Goal: Check status

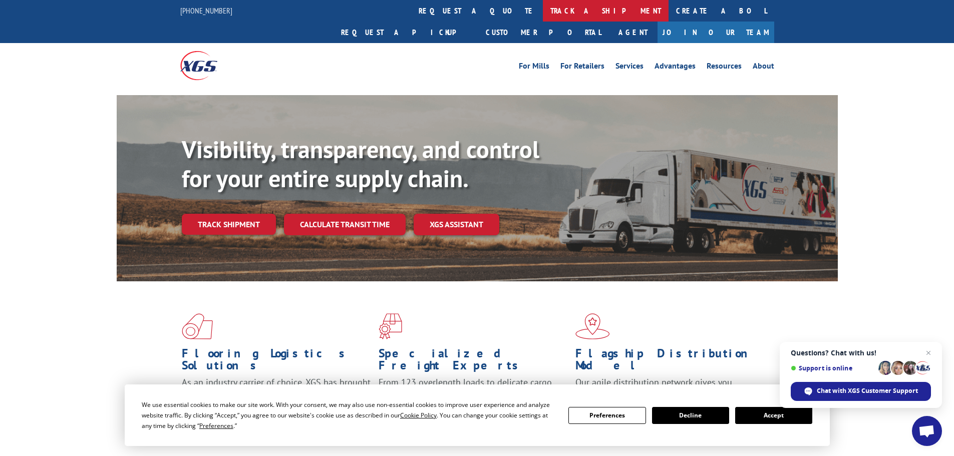
click at [543, 9] on link "track a shipment" at bounding box center [606, 11] width 126 height 22
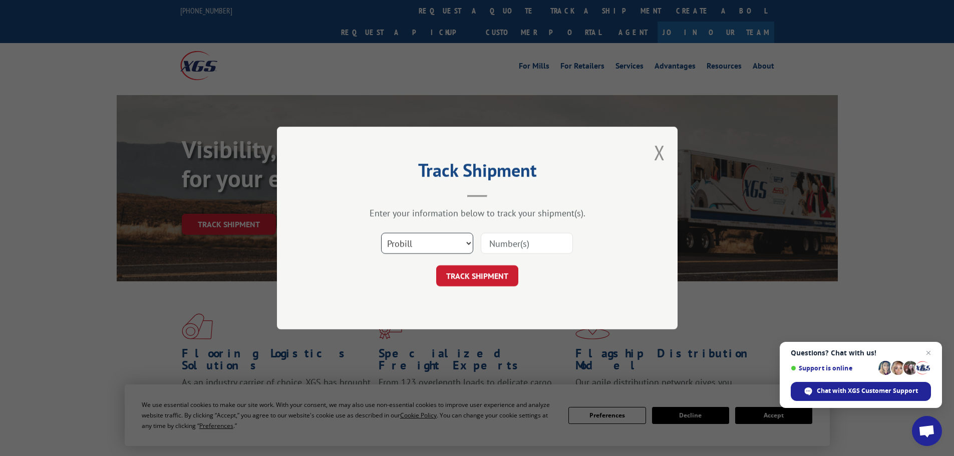
click at [447, 247] on select "Select category... Probill BOL PO" at bounding box center [427, 243] width 92 height 21
select select "bol"
click at [381, 233] on select "Select category... Probill BOL PO" at bounding box center [427, 243] width 92 height 21
click at [504, 240] on input at bounding box center [527, 243] width 92 height 21
paste input "6013181"
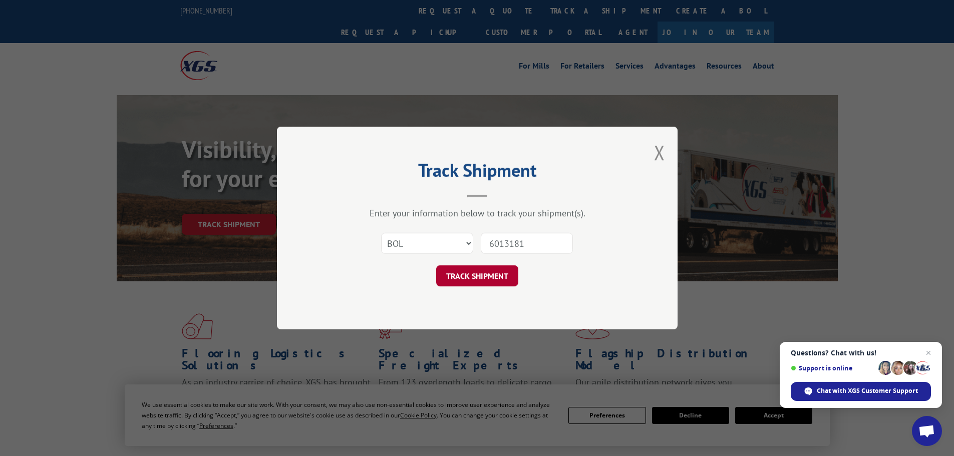
type input "6013181"
click at [475, 273] on button "TRACK SHIPMENT" at bounding box center [477, 275] width 82 height 21
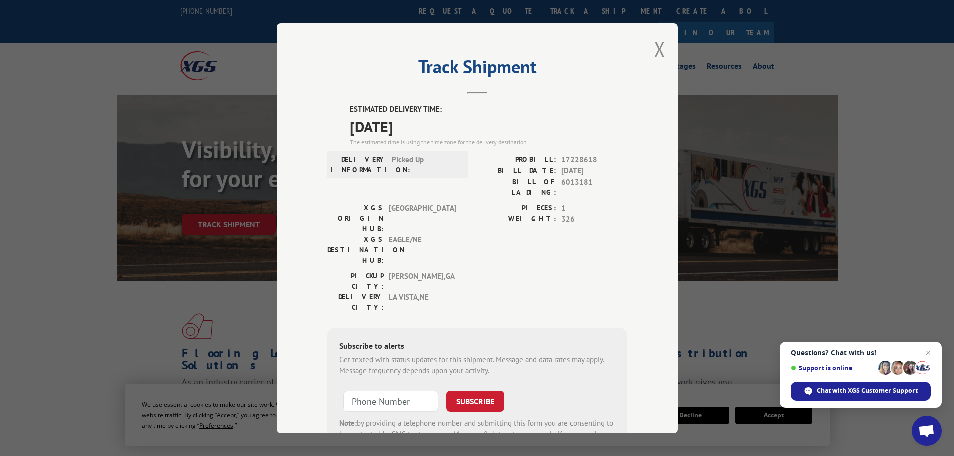
drag, startPoint x: 346, startPoint y: 109, endPoint x: 419, endPoint y: 123, distance: 74.5
click at [439, 130] on div "ESTIMATED DELIVERY TIME: [DATE] The estimated time is using the time zone for t…" at bounding box center [488, 125] width 278 height 43
copy div "ESTIMATED DELIVERY TIME: [DATE]"
click at [654, 52] on button "Close modal" at bounding box center [659, 49] width 11 height 27
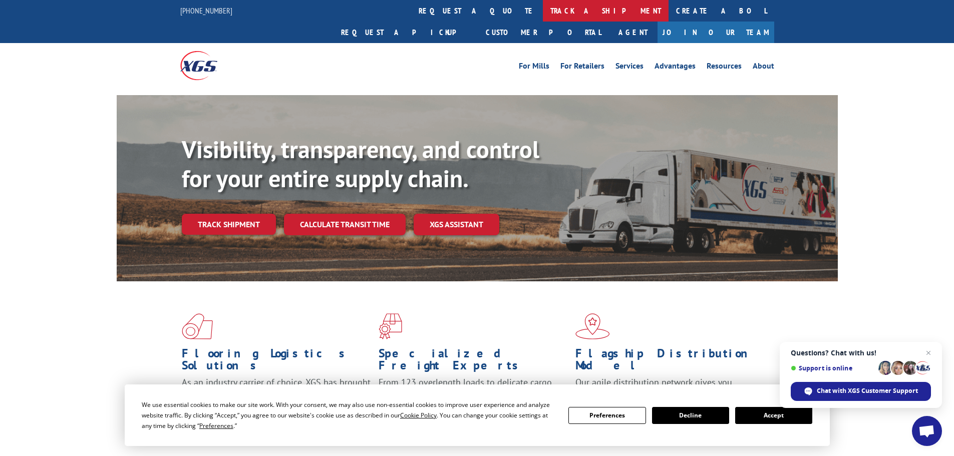
click at [543, 11] on link "track a shipment" at bounding box center [606, 11] width 126 height 22
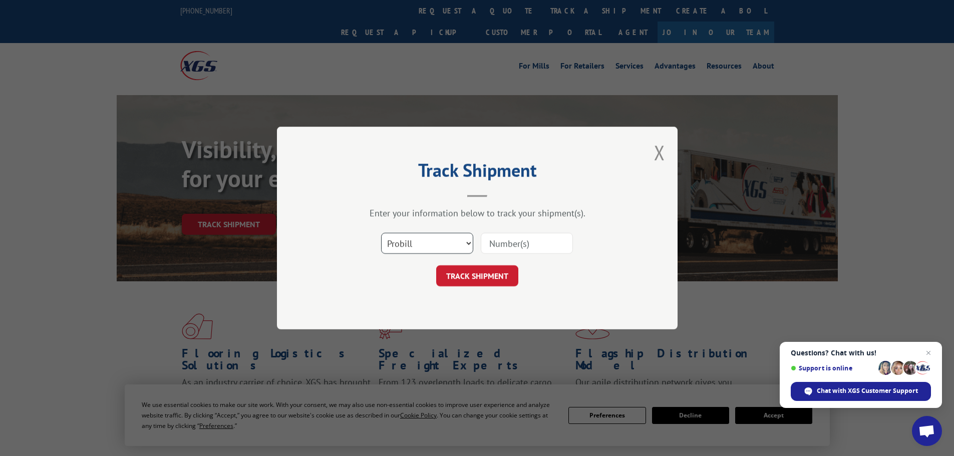
click at [452, 233] on select "Select category... Probill BOL PO" at bounding box center [427, 243] width 92 height 21
select select "bol"
click at [381, 233] on select "Select category... Probill BOL PO" at bounding box center [427, 243] width 92 height 21
click at [510, 244] on input at bounding box center [527, 243] width 92 height 21
paste input "6011152"
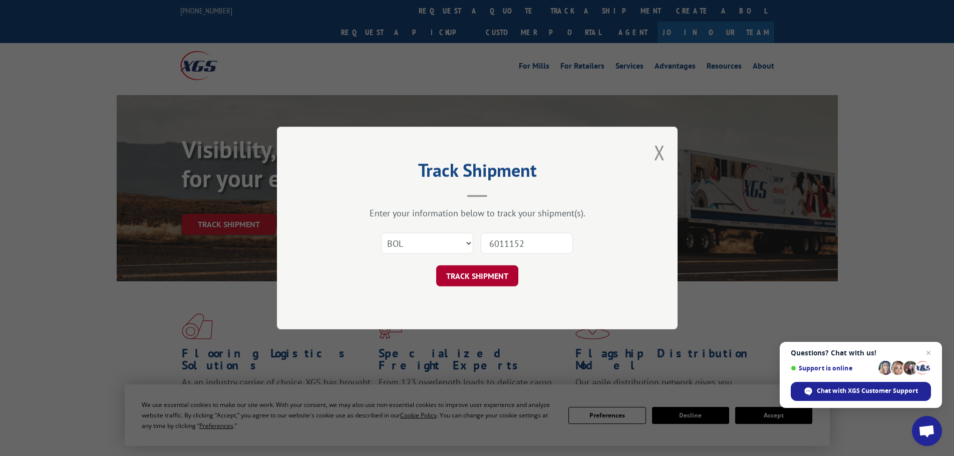
type input "6011152"
click at [488, 274] on button "TRACK SHIPMENT" at bounding box center [477, 275] width 82 height 21
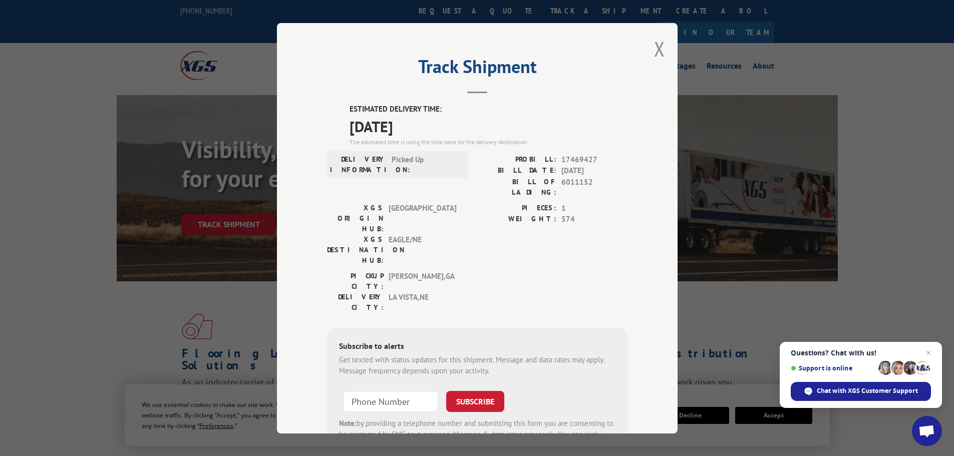
drag, startPoint x: 345, startPoint y: 107, endPoint x: 434, endPoint y: 132, distance: 92.7
click at [434, 132] on div "ESTIMATED DELIVERY TIME: [DATE] The estimated time is using the time zone for t…" at bounding box center [477, 284] width 300 height 360
copy div "ESTIMATED DELIVERY TIME: [DATE]"
